Goal: Information Seeking & Learning: Learn about a topic

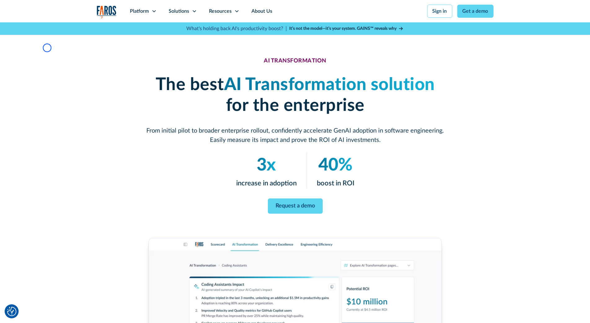
click at [47, 48] on div "AI TRANSFORMATION The best AI Transformation solution for the enterprise From i…" at bounding box center [295, 264] width 590 height 485
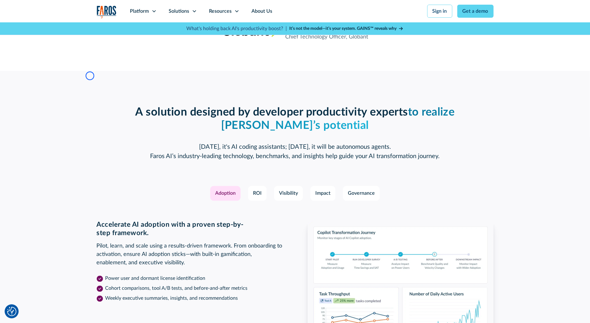
scroll to position [831, 0]
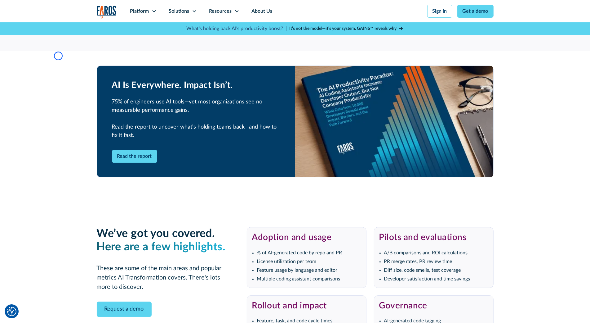
click at [58, 56] on section "AI Is Everywhere. Impact Isn’t. 75% of engineers use AI tools—yet most organiza…" at bounding box center [295, 121] width 590 height 141
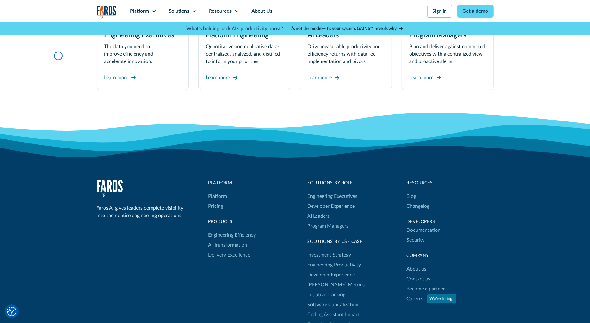
scroll to position [2002, 0]
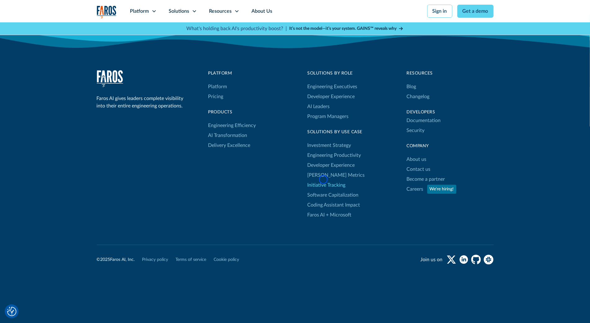
click at [324, 180] on link "Initiative Tracking" at bounding box center [327, 185] width 38 height 10
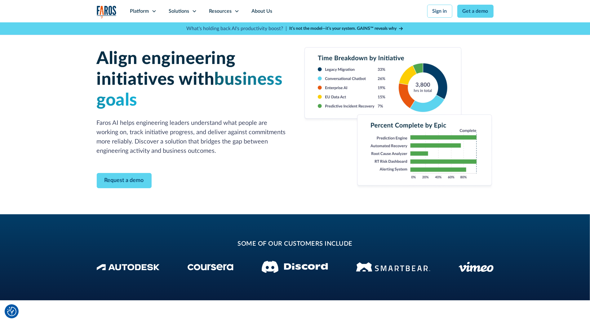
click at [49, 45] on div "Align engineering initiatives with business goals Faros AI helps engineering le…" at bounding box center [295, 118] width 590 height 192
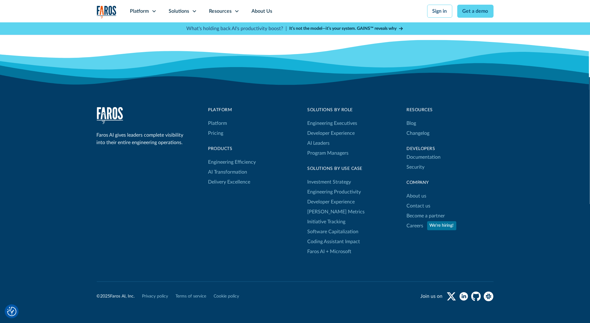
scroll to position [991, 0]
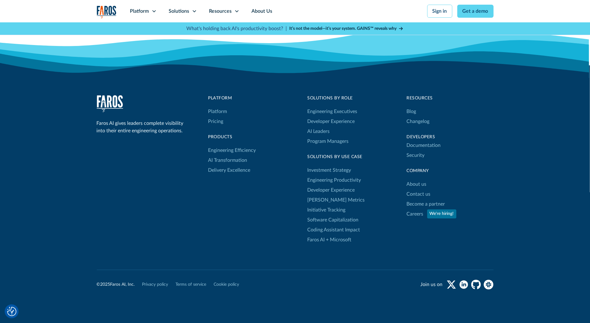
click at [49, 45] on icon at bounding box center [295, 53] width 590 height 50
click at [34, 38] on icon at bounding box center [295, 71] width 590 height 87
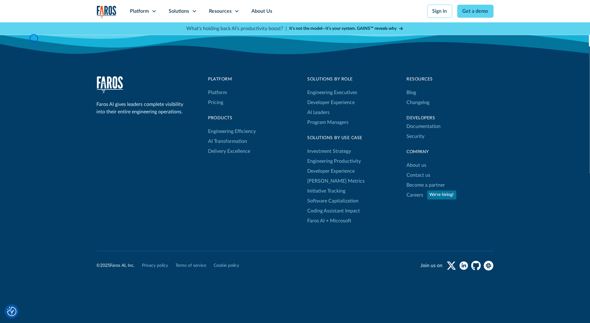
scroll to position [1016, 0]
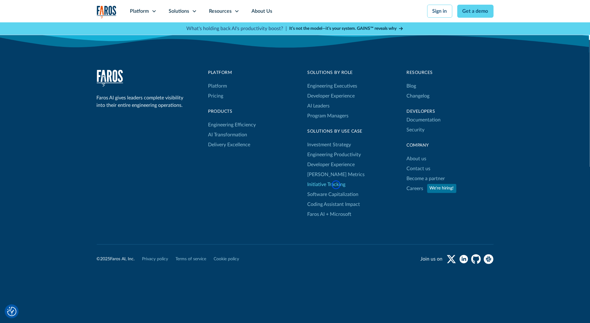
click at [336, 185] on link "Initiative Tracking" at bounding box center [327, 184] width 38 height 10
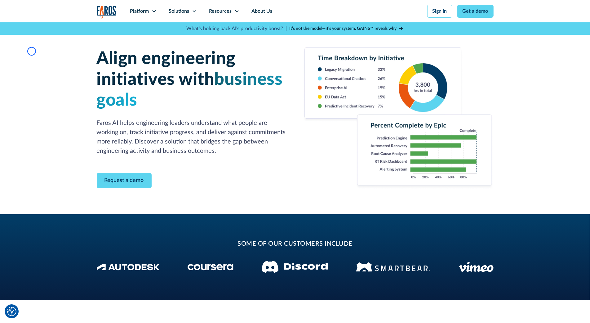
click at [32, 51] on div "Align engineering initiatives with business goals Faros AI helps engineering le…" at bounding box center [295, 118] width 590 height 192
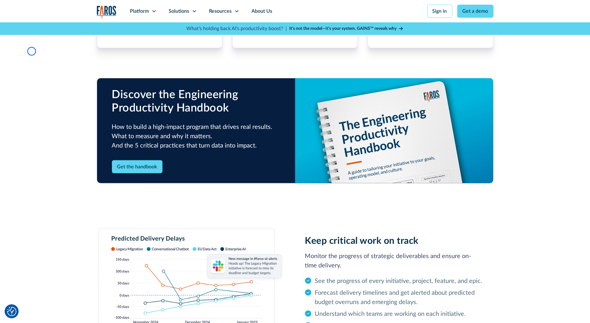
scroll to position [487, 0]
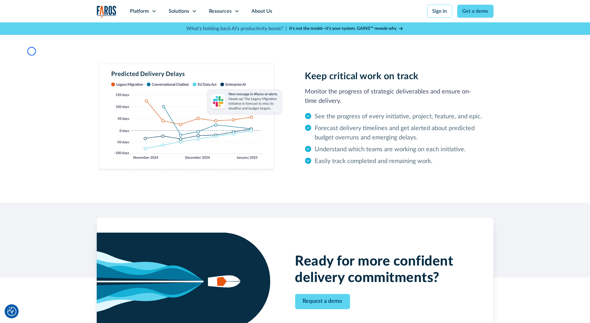
click at [32, 51] on div "Keep critical work on track Monitor the progress of strategic deliverables and …" at bounding box center [295, 118] width 590 height 169
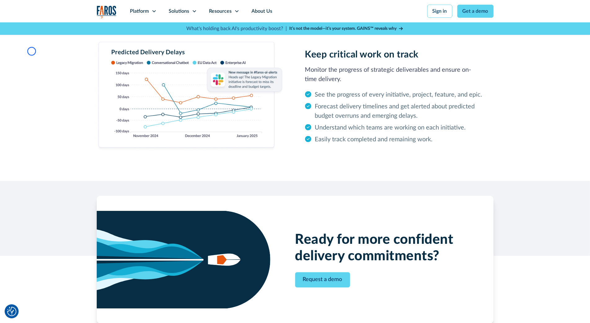
click at [41, 47] on div "Keep critical work on track Monitor the progress of strategic deliverables and …" at bounding box center [295, 96] width 590 height 169
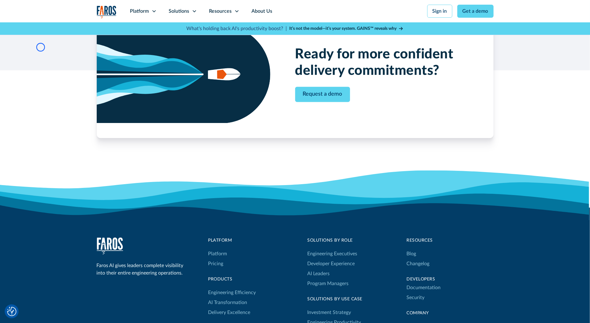
scroll to position [868, 0]
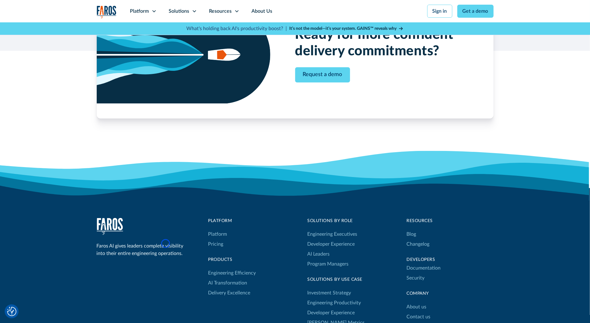
click at [41, 47] on div "Ready for more confident delivery commitments? Request a demo" at bounding box center [295, 69] width 590 height 187
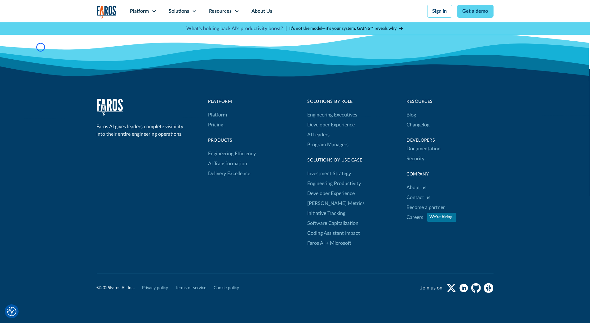
scroll to position [1016, 0]
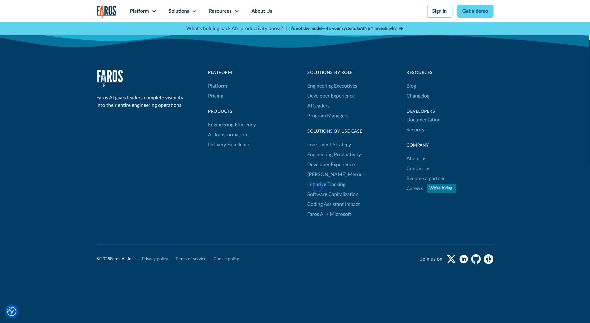
click at [318, 188] on link "Initiative Tracking" at bounding box center [327, 184] width 38 height 10
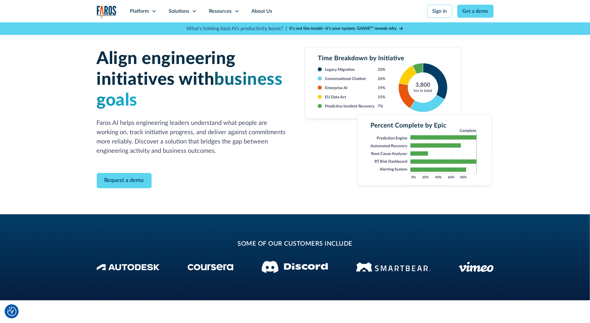
click at [52, 56] on div "Align engineering initiatives with business goals Faros AI helps engineering le…" at bounding box center [295, 118] width 590 height 192
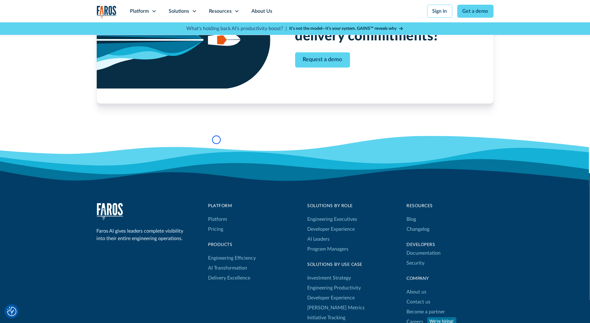
scroll to position [902, 0]
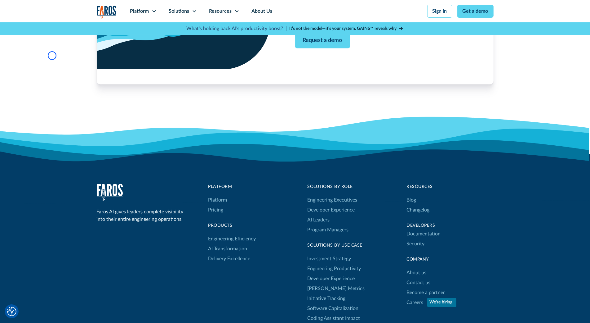
click at [52, 56] on div "Ready for more confident delivery commitments? Request a demo" at bounding box center [295, 35] width 590 height 187
click at [39, 51] on div "Ready for more confident delivery commitments? Request a demo" at bounding box center [295, 35] width 590 height 187
click at [48, 43] on div "Ready for more confident delivery commitments? Request a demo" at bounding box center [295, 35] width 590 height 187
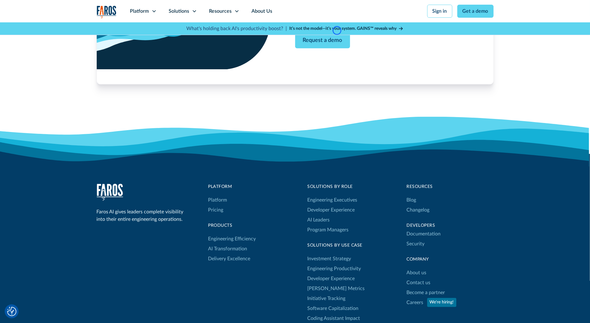
click at [337, 30] on strong "It’s not the model—it’s your system. GAINS™ reveals why" at bounding box center [343, 28] width 107 height 4
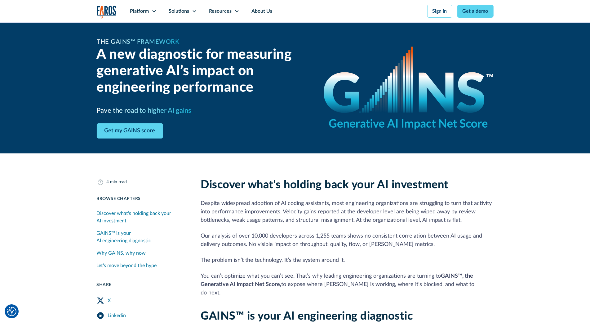
click at [337, 30] on div "The GAINS™ Framework A new diagnostic for measuring generative AI’s impact on e…" at bounding box center [295, 87] width 397 height 131
click at [32, 62] on div "The GAINS™ Framework A new diagnostic for measuring generative AI’s impact on e…" at bounding box center [295, 87] width 590 height 131
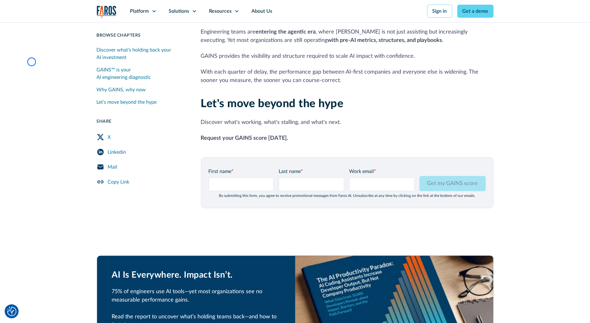
scroll to position [733, 0]
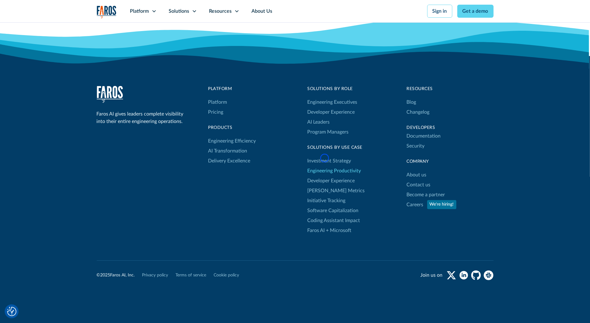
click at [325, 166] on link "Engineering Productivity" at bounding box center [335, 171] width 54 height 10
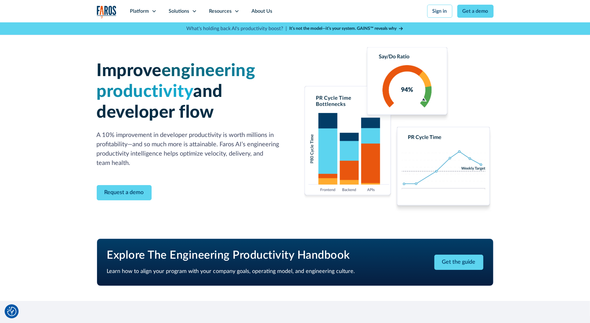
click at [325, 158] on img at bounding box center [398, 130] width 191 height 166
click at [57, 57] on div "Improve engineering productivity and developer flow A 10% improvement in develo…" at bounding box center [295, 130] width 590 height 216
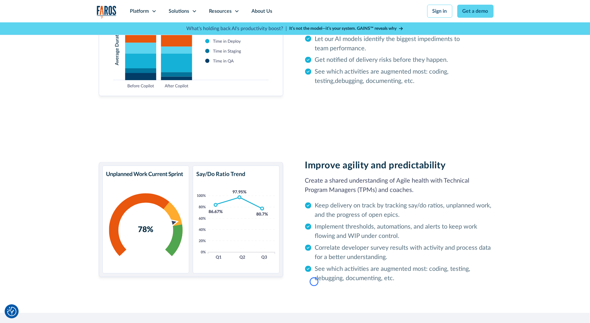
scroll to position [840, 0]
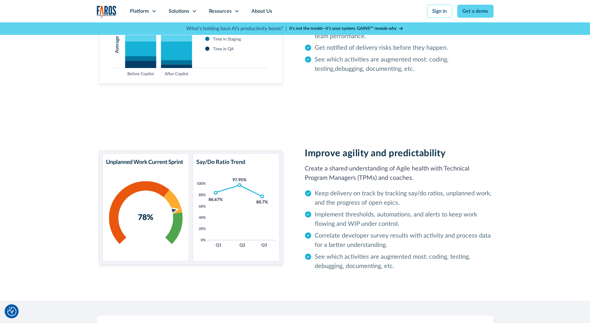
click at [57, 57] on div "Remove bottlenecks and improve processes Turn metrics and insights into actions…" at bounding box center [295, 21] width 590 height 193
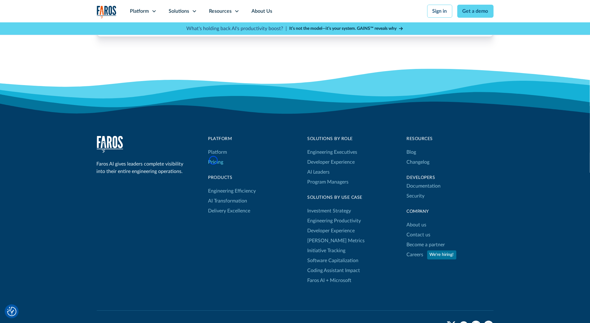
click at [213, 160] on link "Pricing" at bounding box center [215, 162] width 15 height 10
